Goal: Navigation & Orientation: Find specific page/section

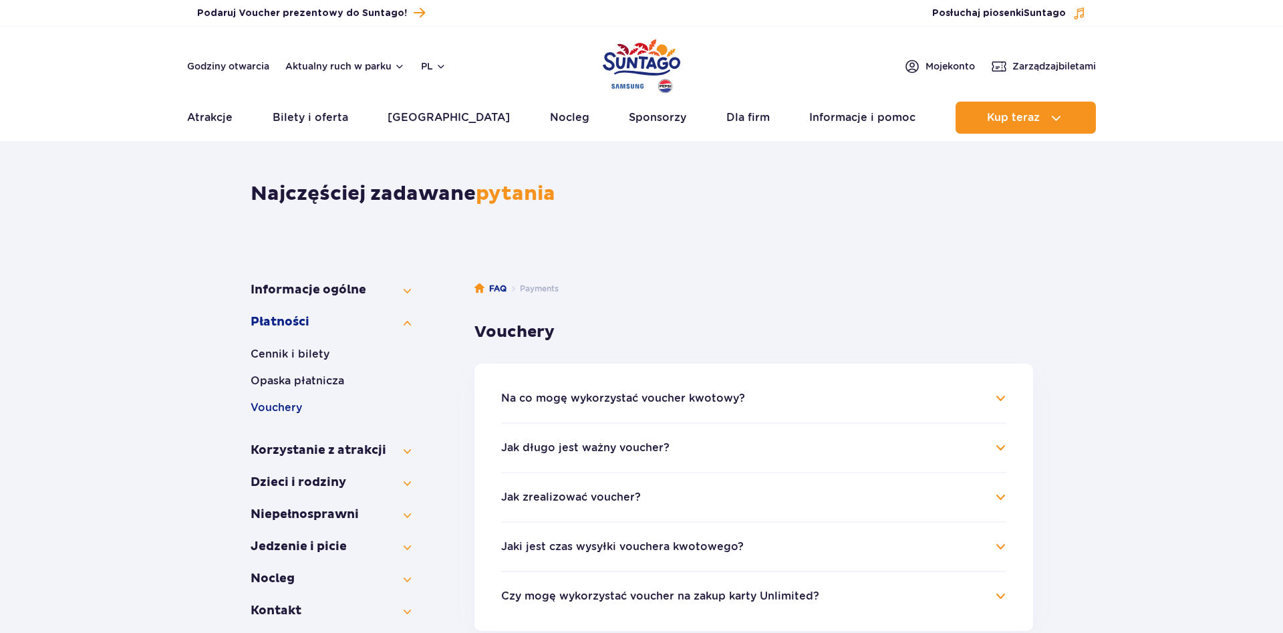
click at [638, 44] on img "Park of Poland" at bounding box center [642, 65] width 78 height 61
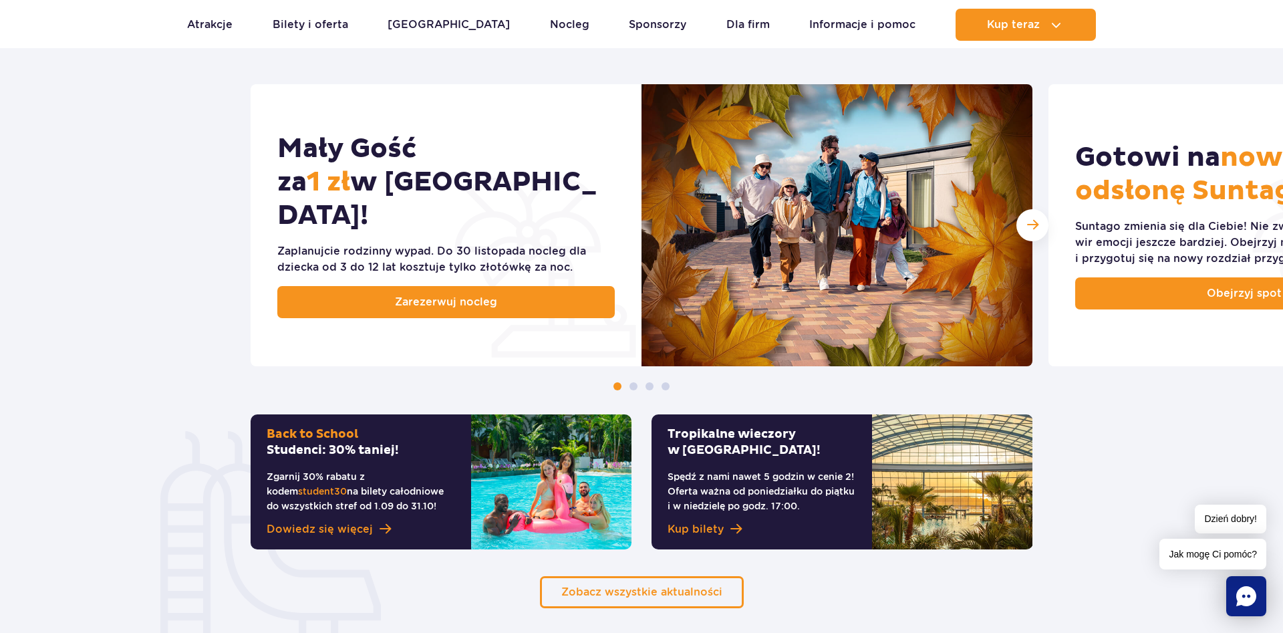
scroll to position [273, 0]
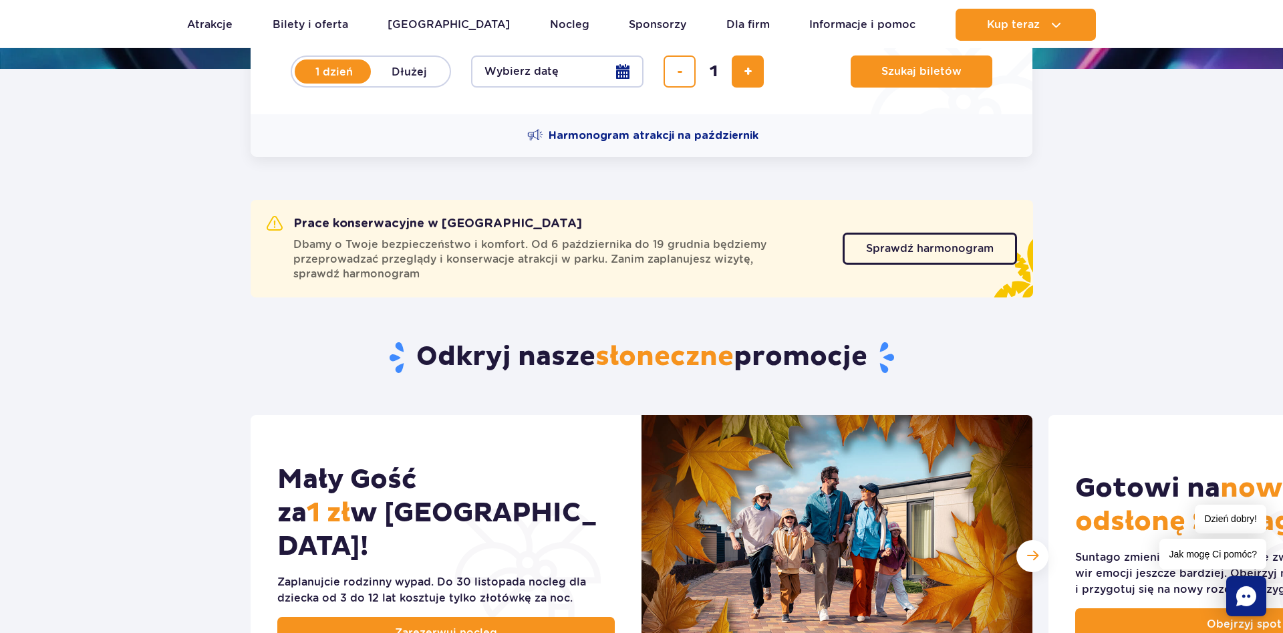
scroll to position [409, 0]
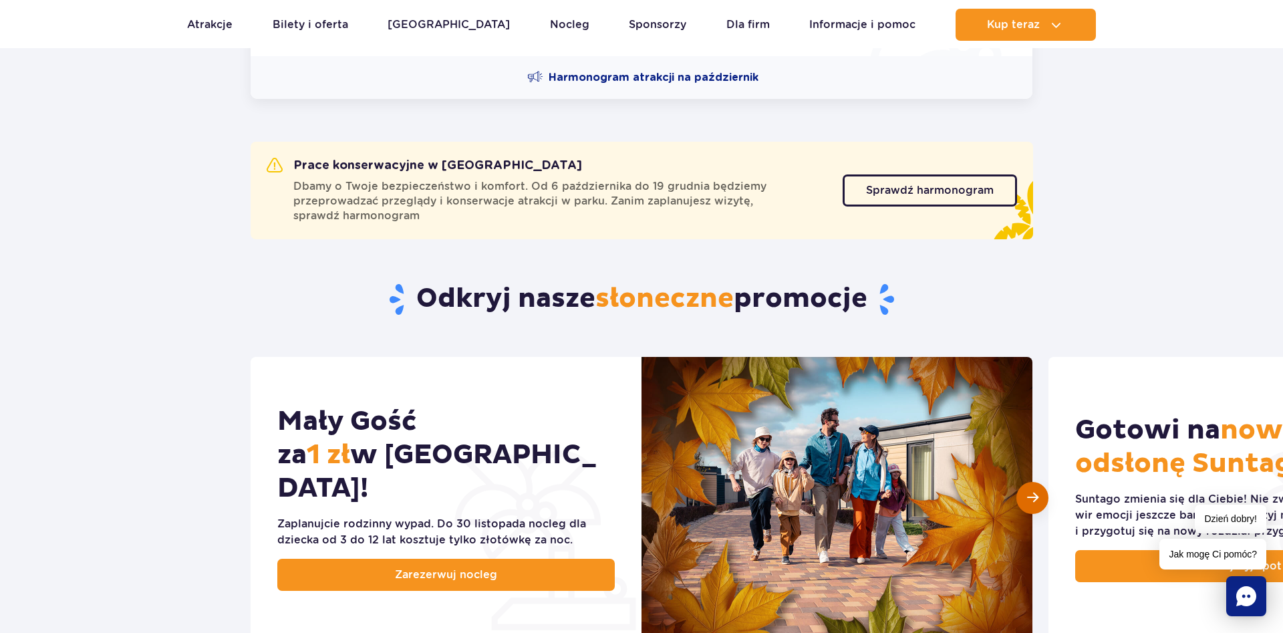
click at [1023, 489] on div "Następny slajd" at bounding box center [1033, 498] width 32 height 32
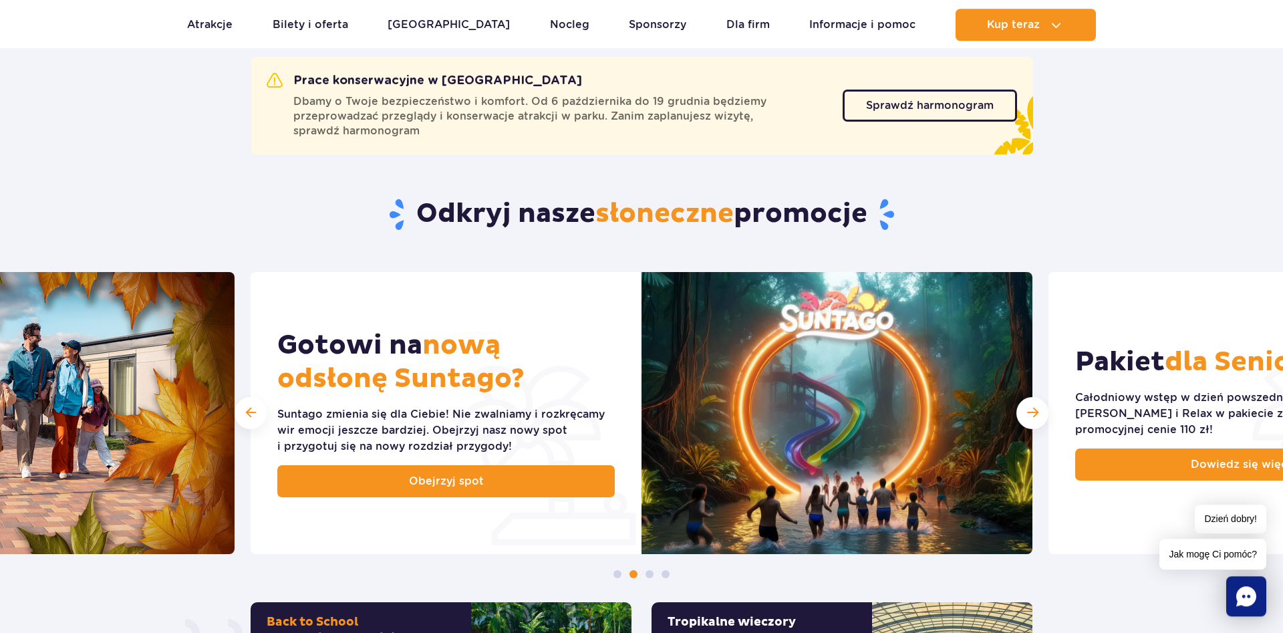
scroll to position [545, 0]
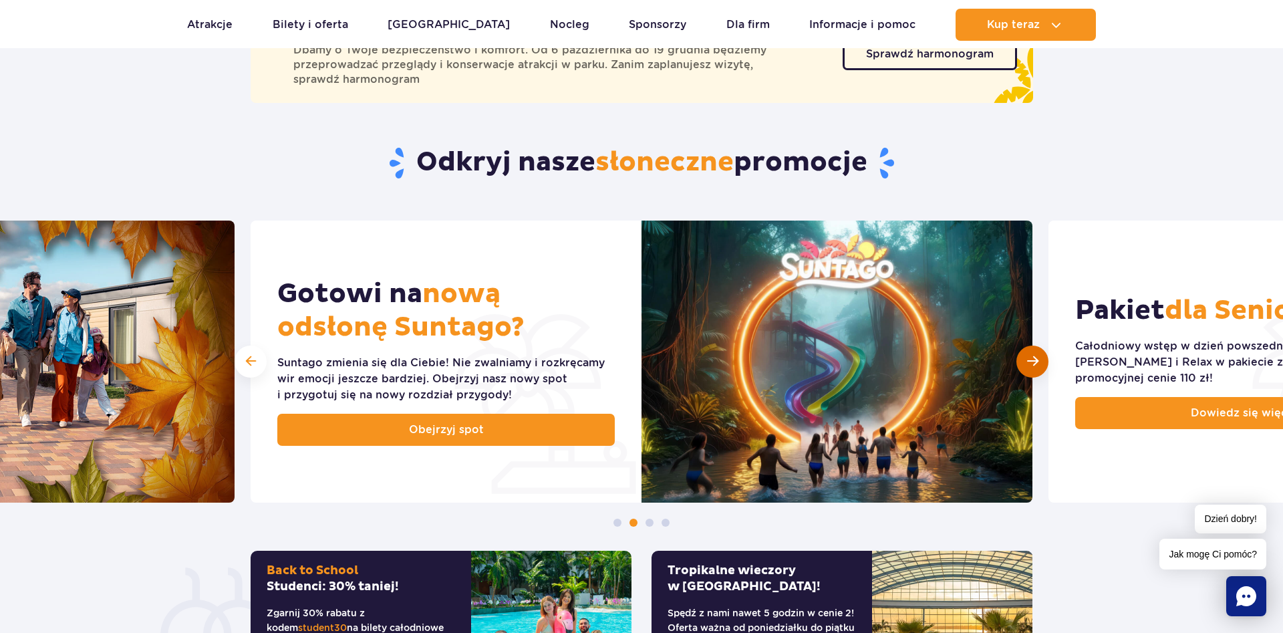
click at [1032, 360] on span "Następny slajd" at bounding box center [1032, 361] width 11 height 13
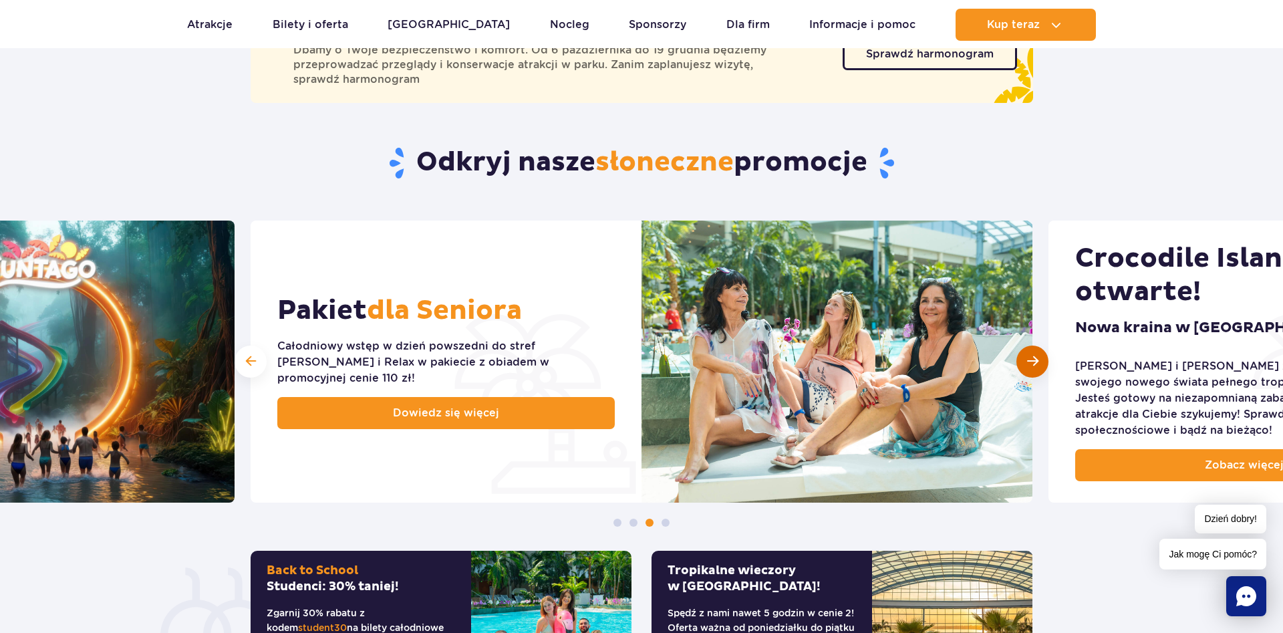
click at [1033, 360] on span "Następny slajd" at bounding box center [1032, 361] width 11 height 13
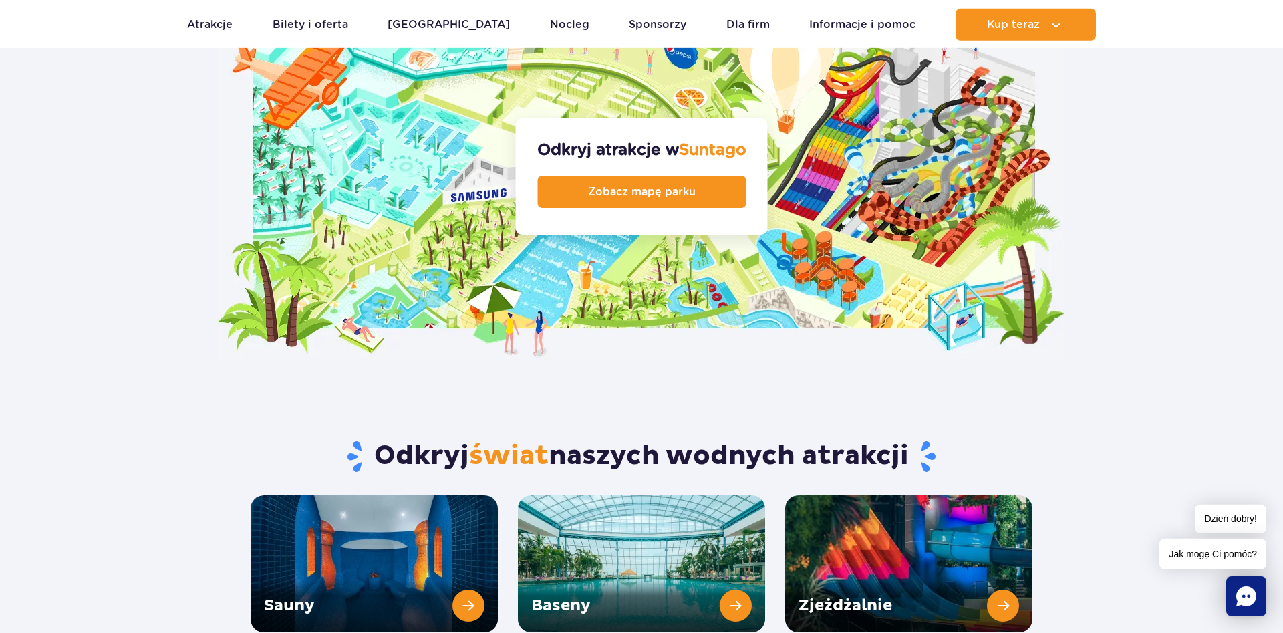
scroll to position [1568, 0]
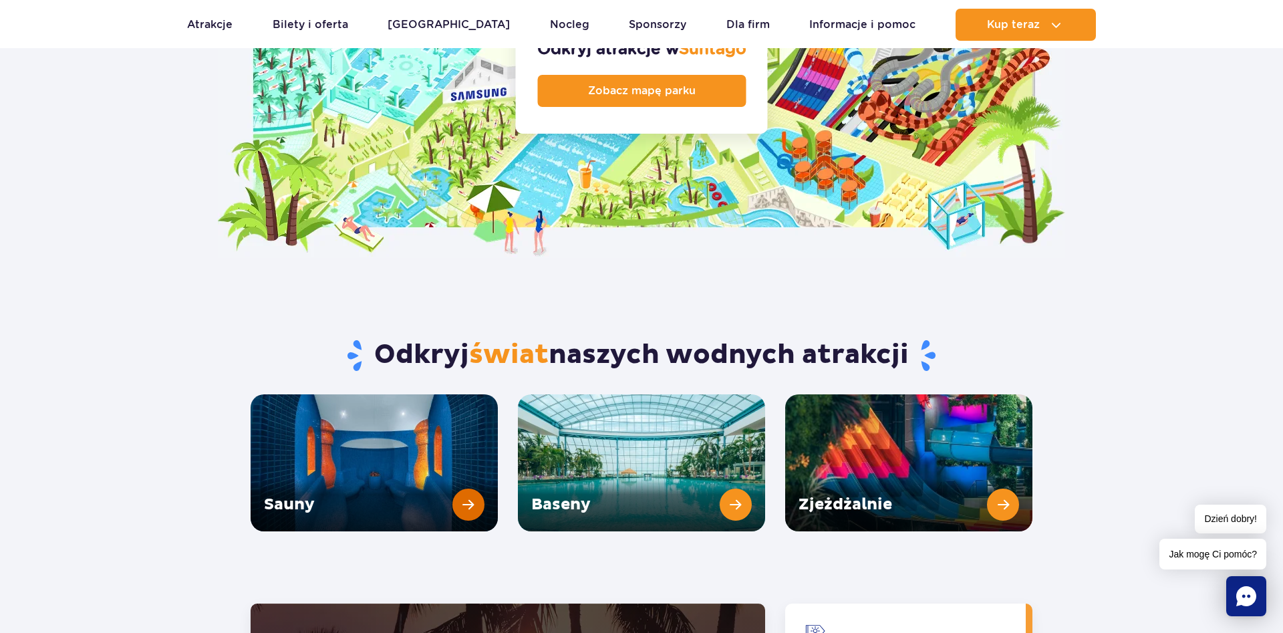
click at [396, 449] on link "Sauny" at bounding box center [374, 462] width 247 height 137
